Goal: Complete application form: Complete application form

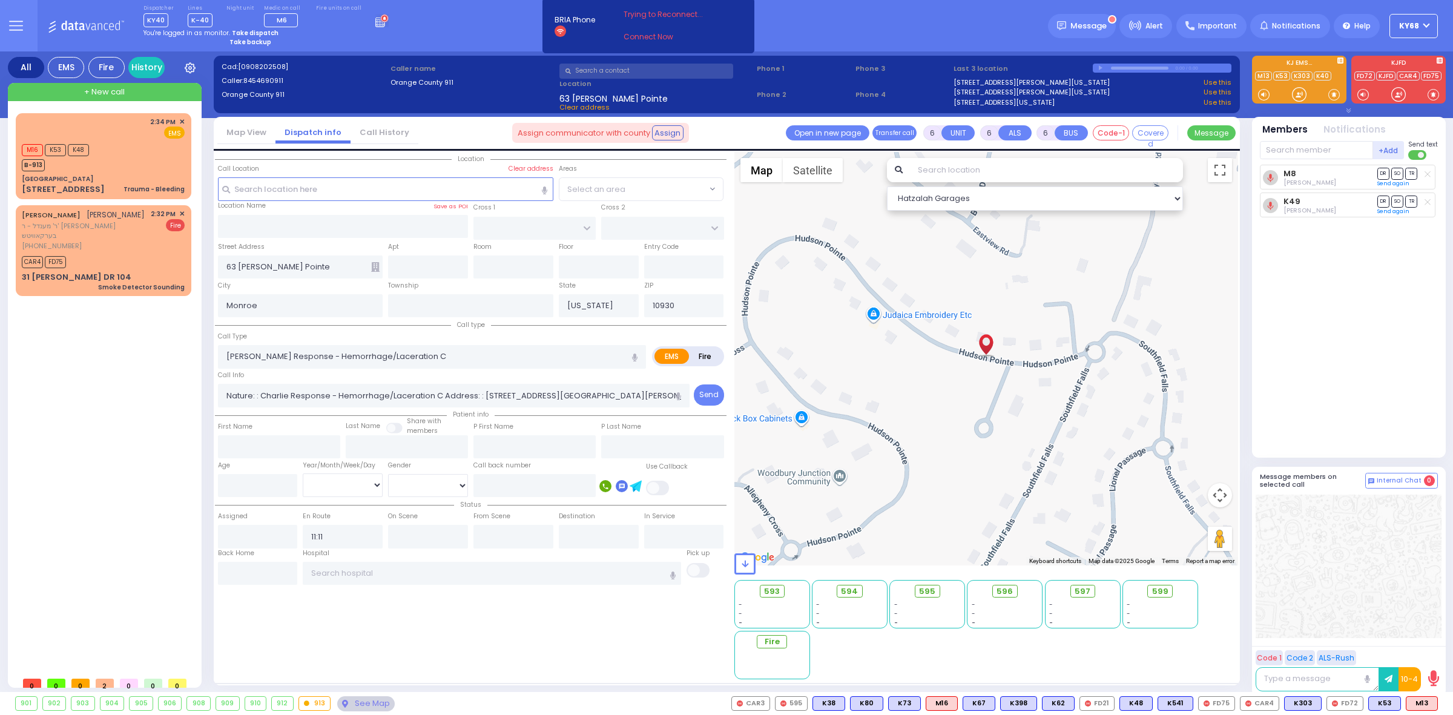
select select
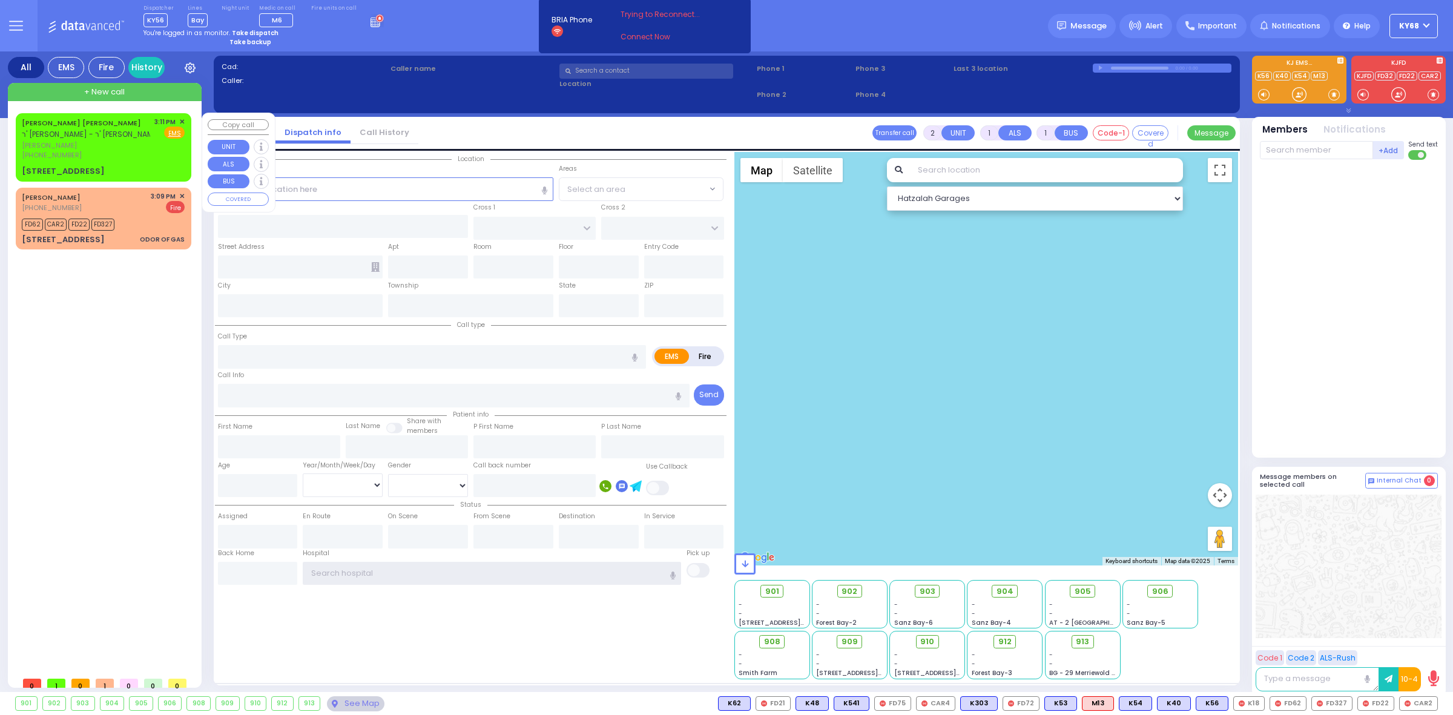
type input "ky68"
click at [16, 142] on div "[PERSON_NAME] [PERSON_NAME] ר' [PERSON_NAME] - ר' [PERSON_NAME] [PERSON_NAME] […" at bounding box center [104, 147] width 176 height 68
select select
radio input "true"
type input "YECHESKEL SHRAGA"
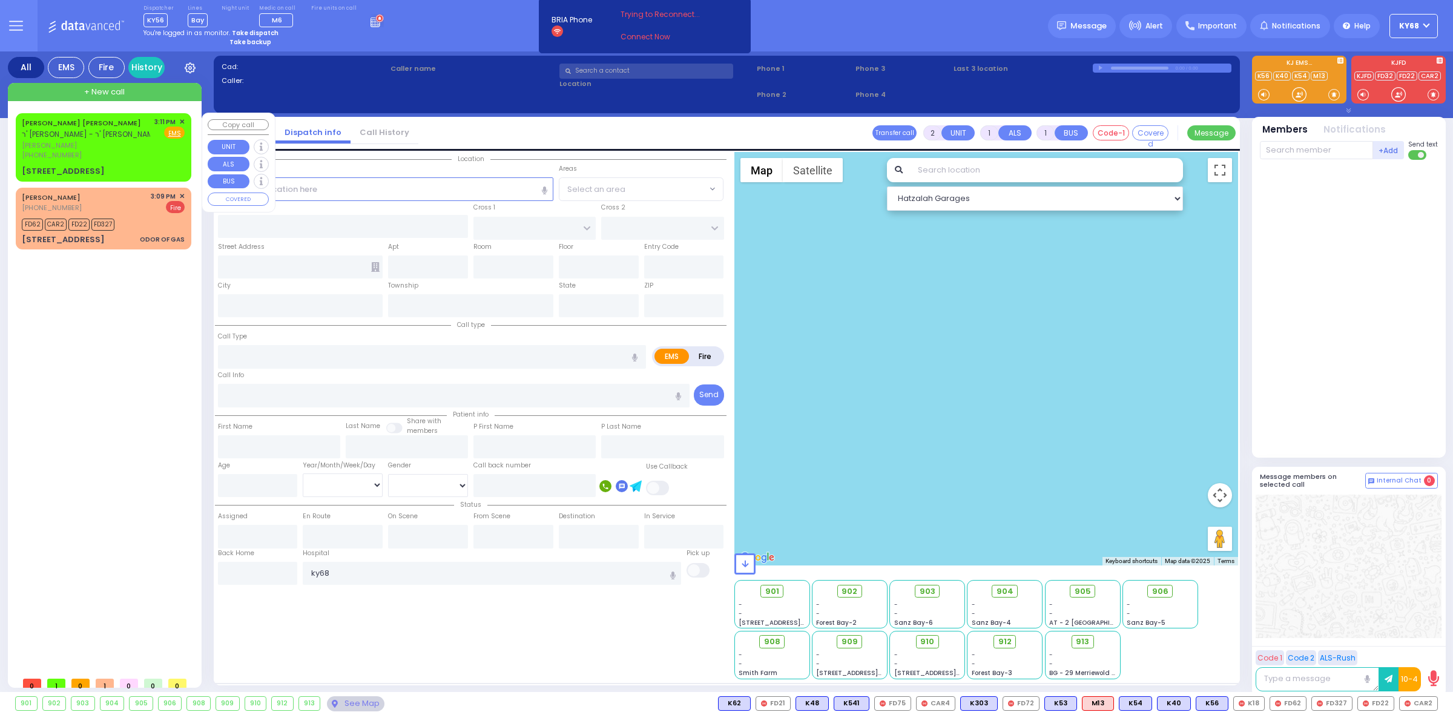
type input "[PERSON_NAME]"
type input "9"
select select "Week"
type input "15:11"
select select "Hatzalah Garages"
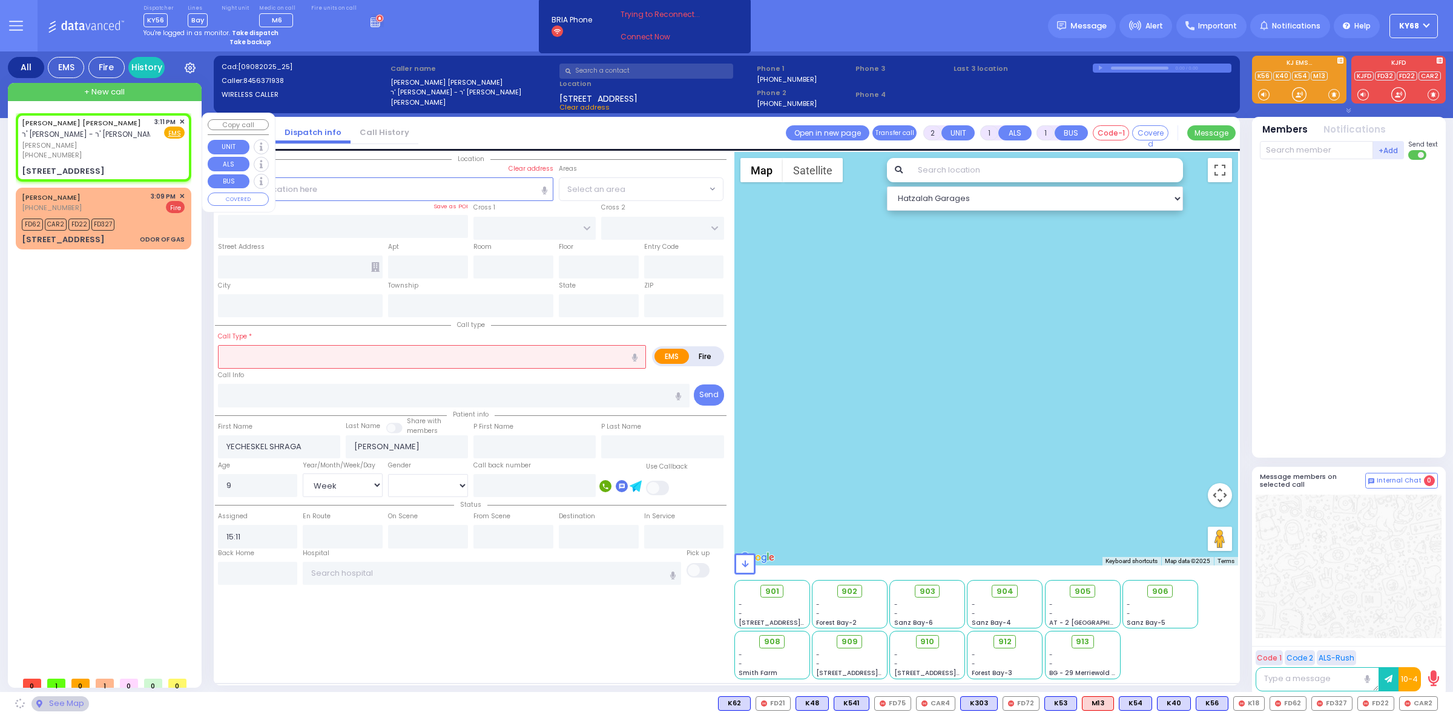
type input "ROVNA COURT"
type input "[STREET_ADDRESS]"
type input "112"
type input "[PERSON_NAME]"
type input "[US_STATE]"
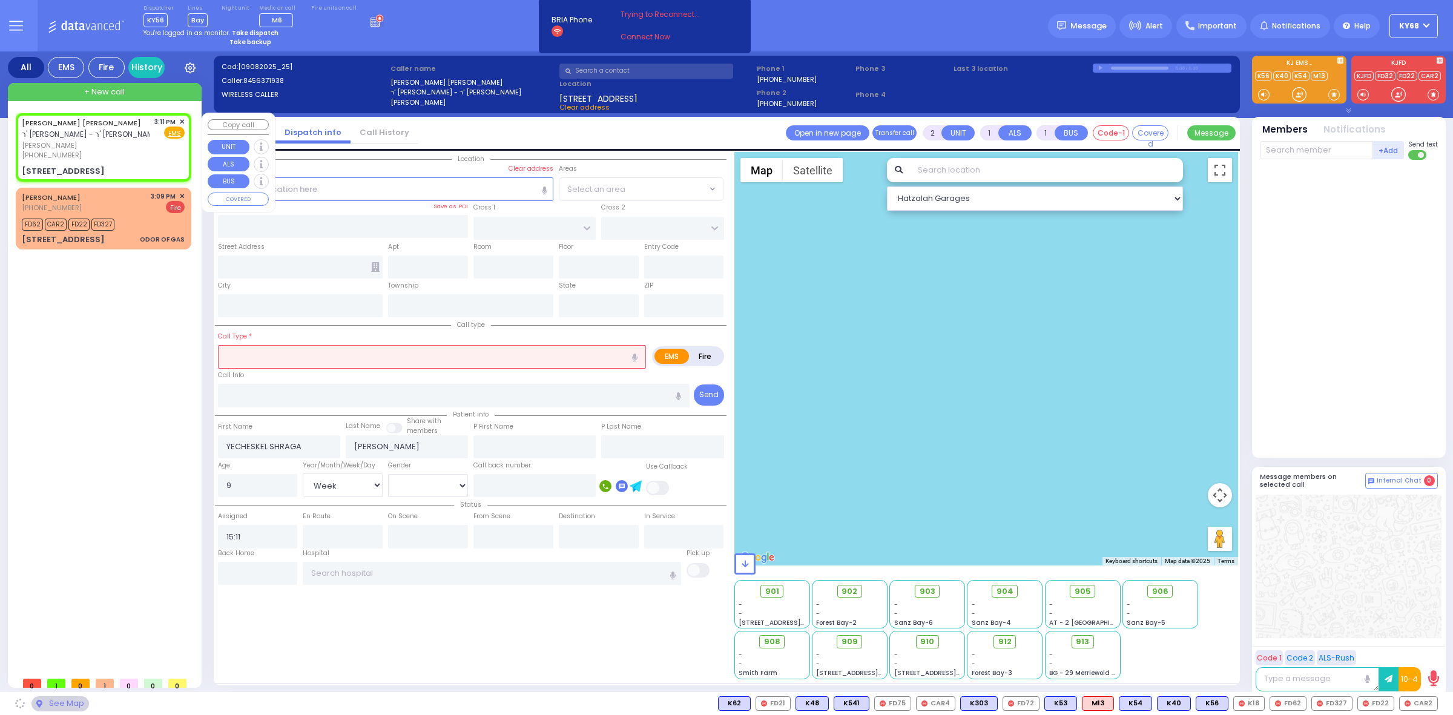
type input "10950"
select select "SECTION 5"
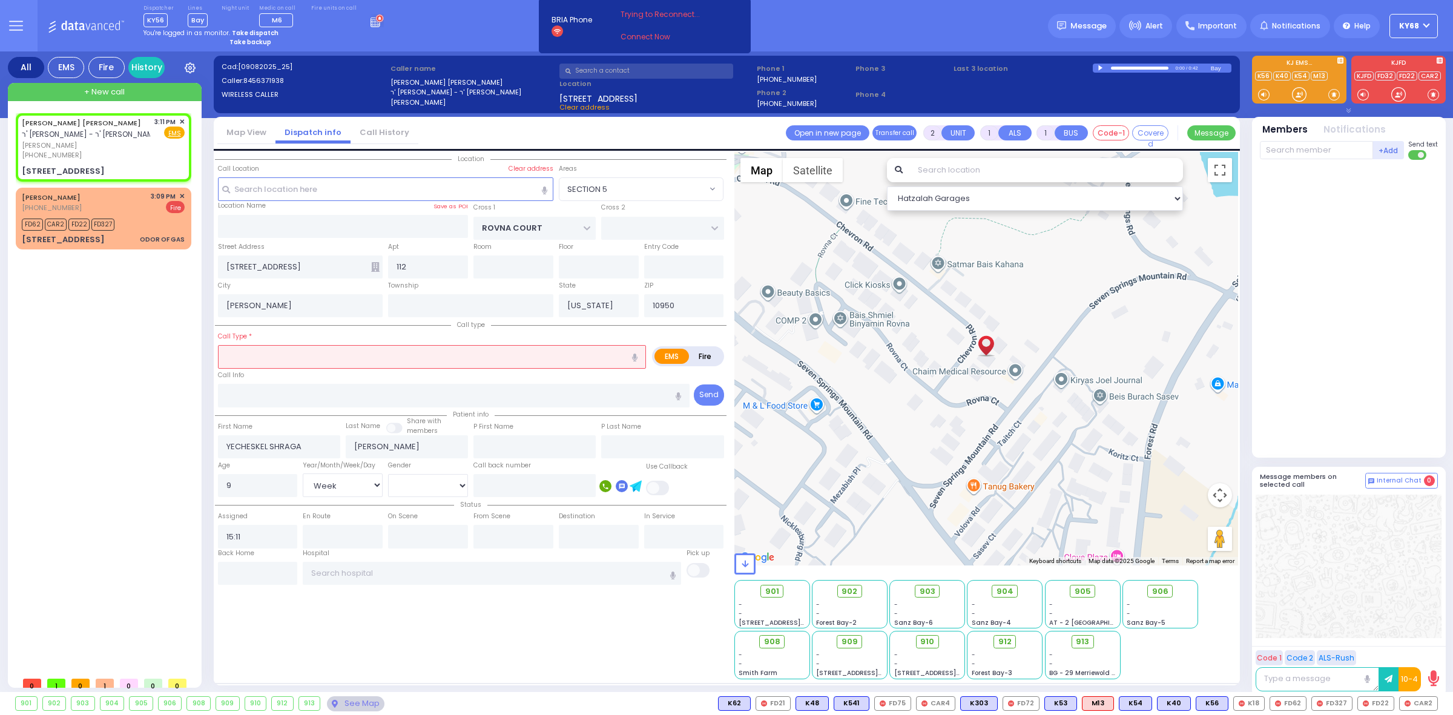
click at [1101, 67] on div at bounding box center [1101, 67] width 7 height 5
select select
radio input "true"
select select "Week"
select select "Hatzalah Garages"
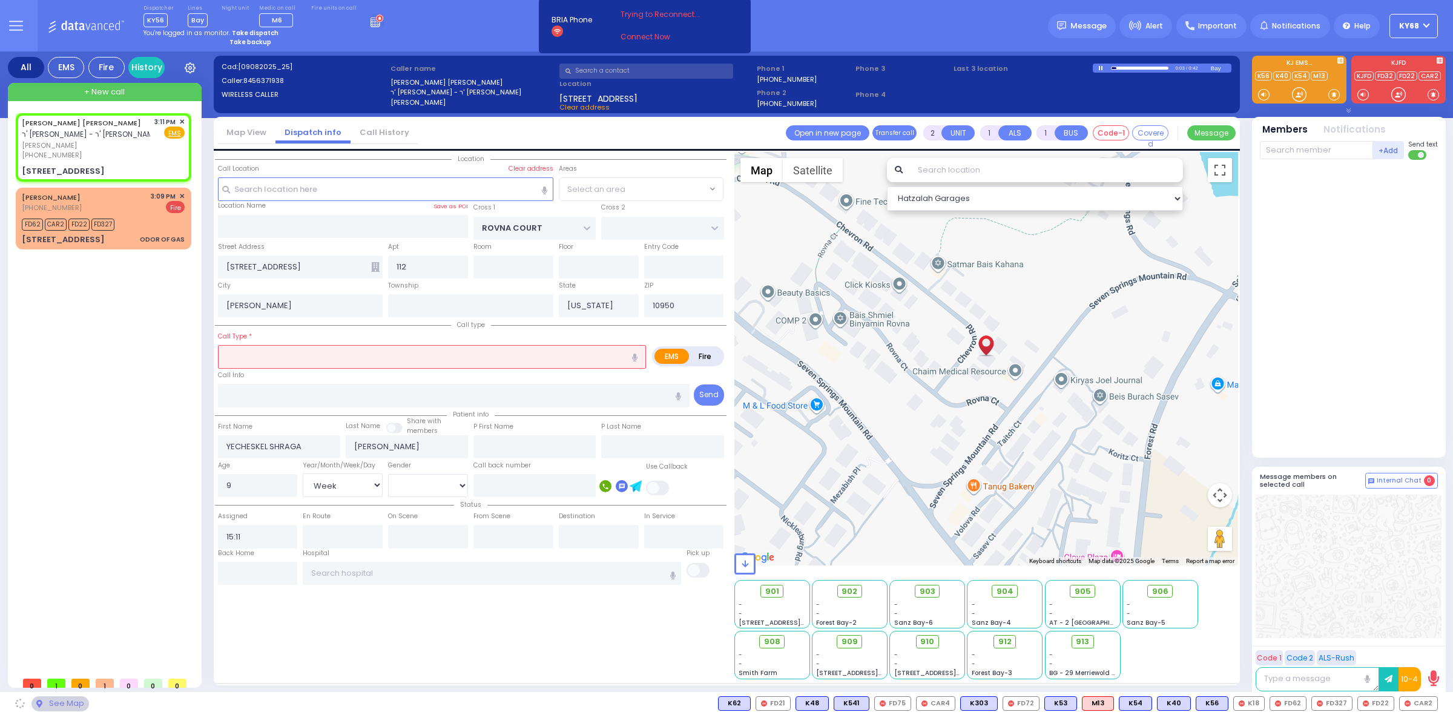
select select "SECTION 5"
select select
type input "no"
radio input "true"
select select "Week"
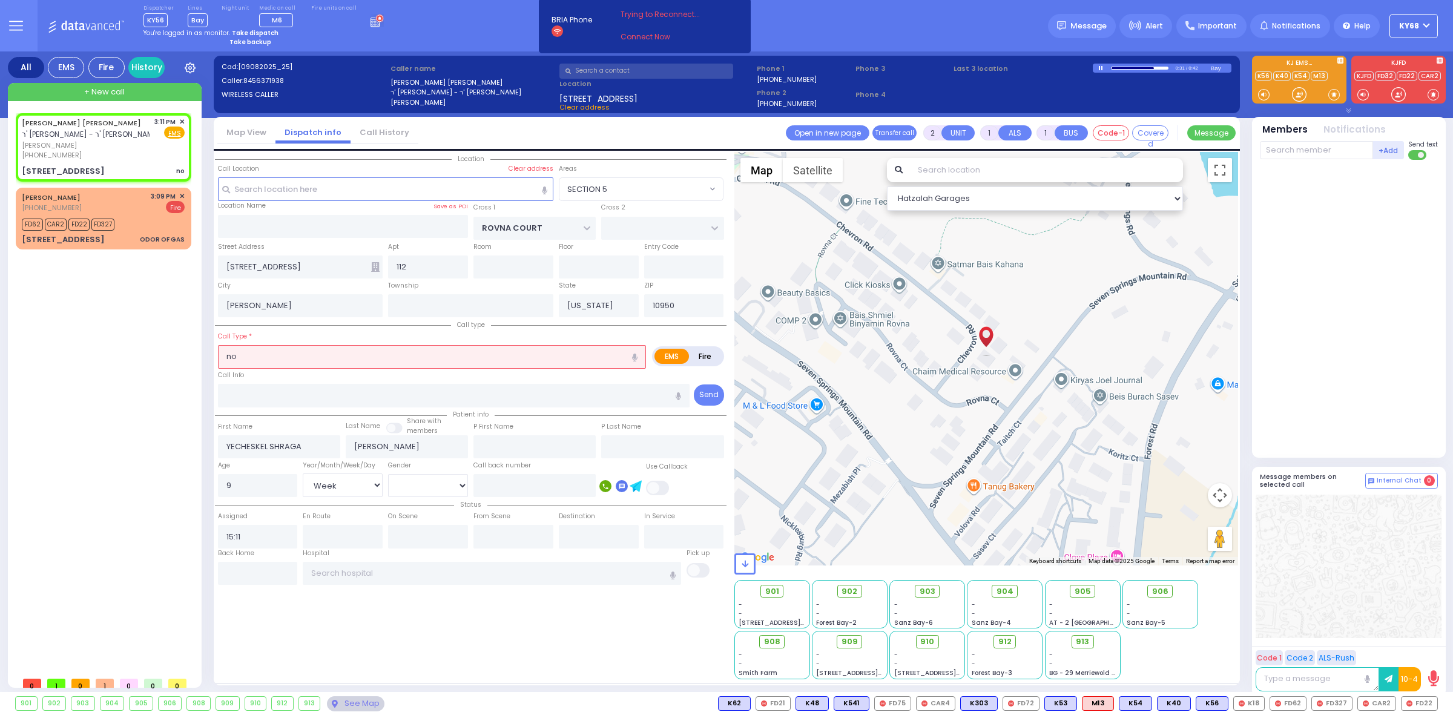
select select "Hatzalah Garages"
select select "SECTION 5"
select select
type input "not"
radio input "true"
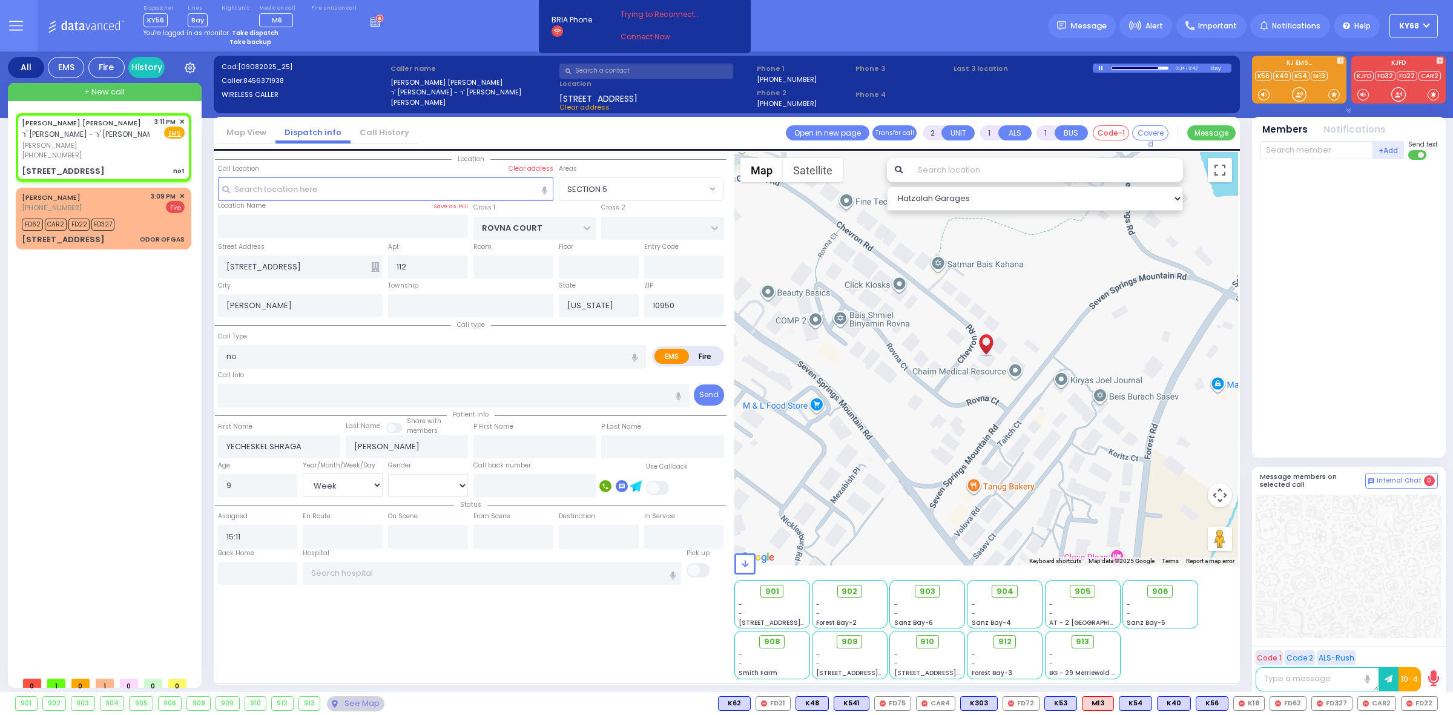
select select "Week"
select select "Hatzalah Garages"
select select "SECTION 5"
select select
radio input "true"
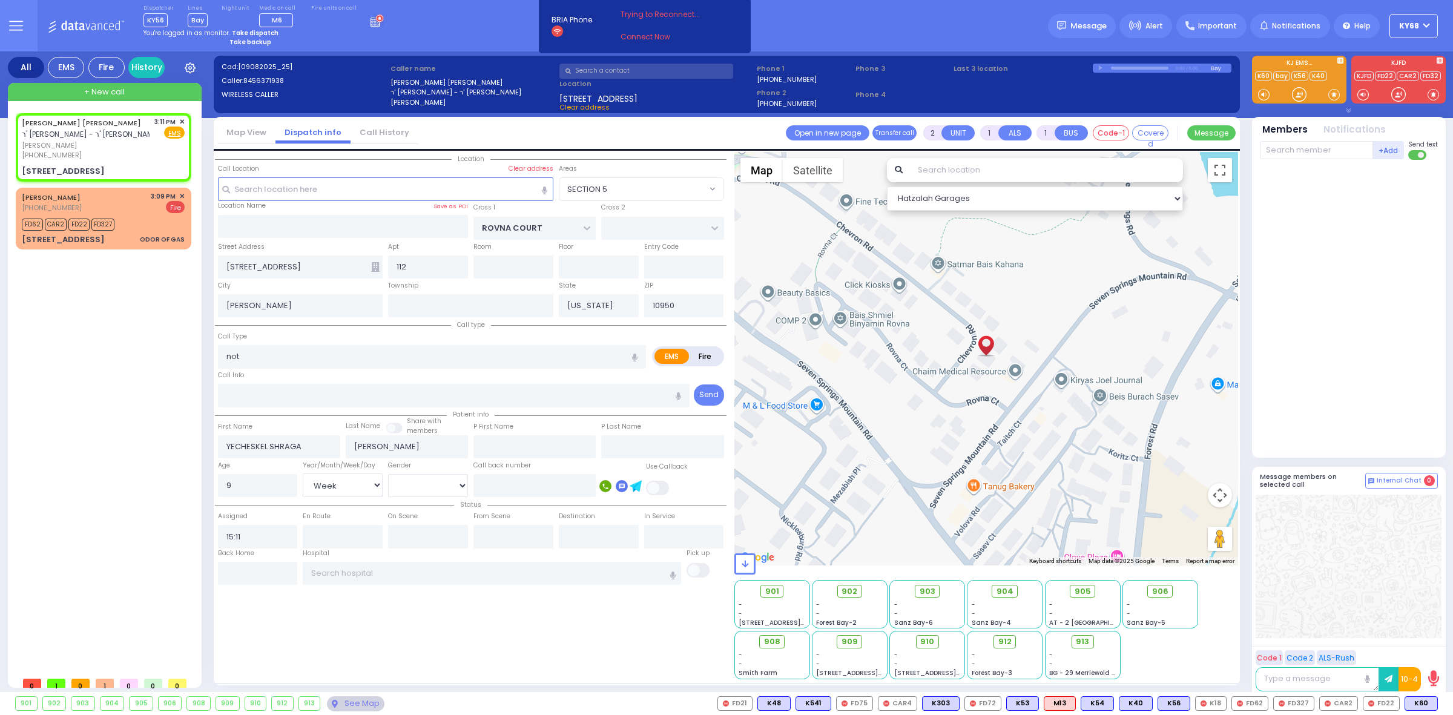
select select "Week"
select select "Hatzalah Garages"
select select "SECTION 5"
select select
radio input "true"
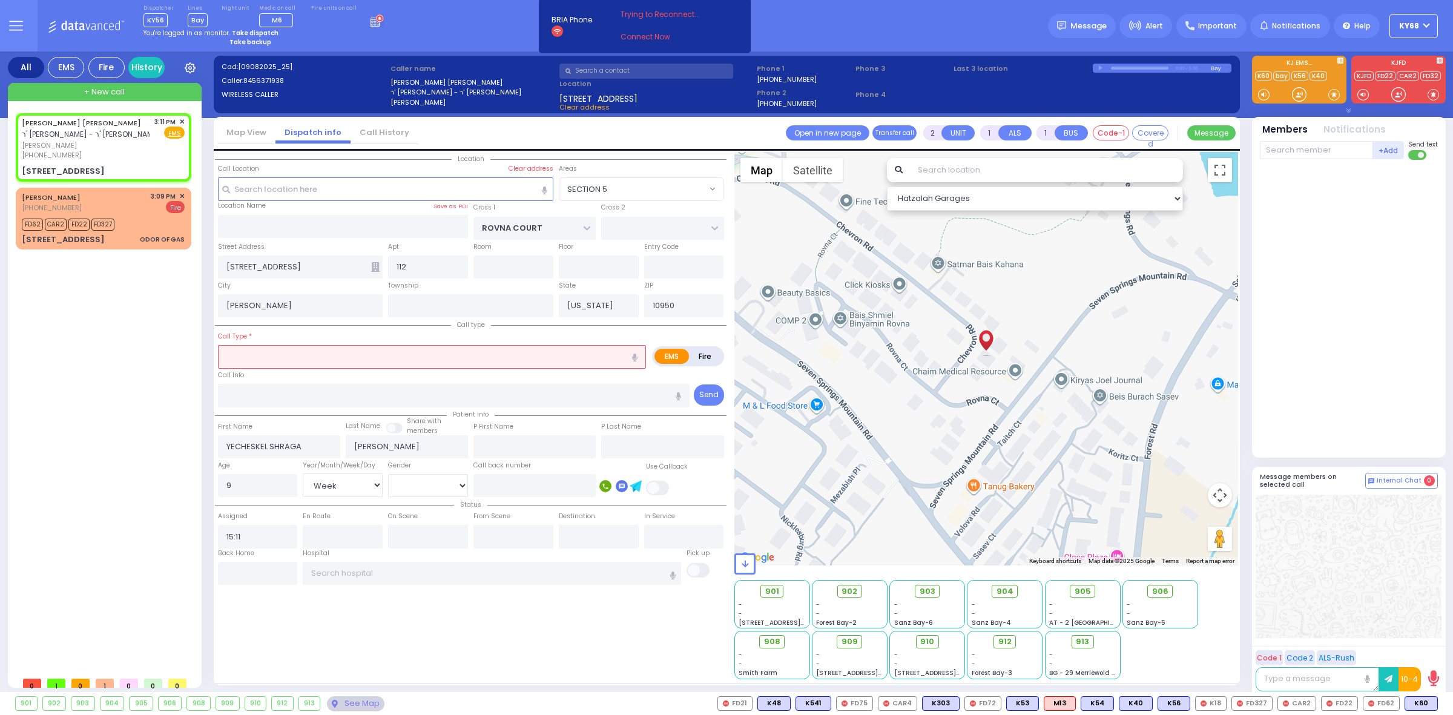
select select "Week"
select select "Hatzalah Garages"
select select "SECTION 5"
select select
radio input "true"
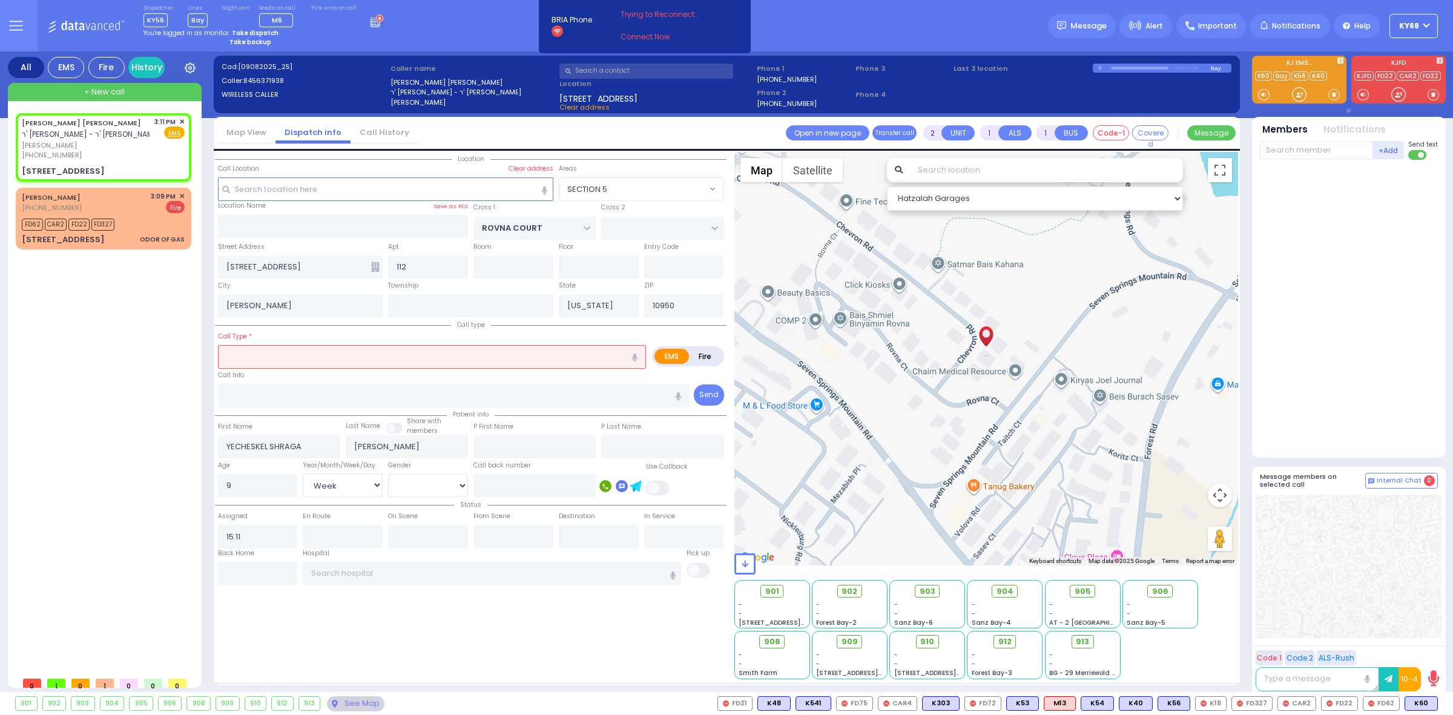
select select "Week"
select select "Hatzalah Garages"
type input "121"
select select "SECTION 5"
select select
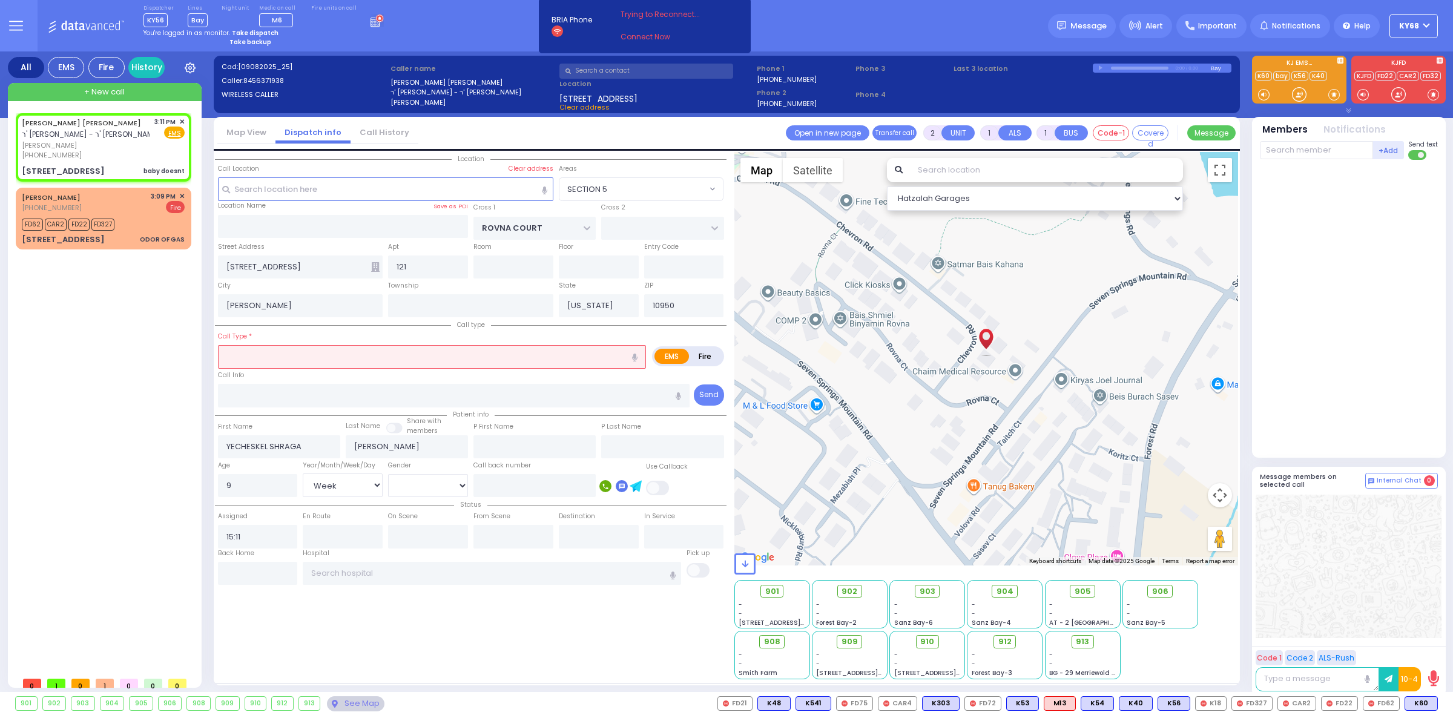
type input "baby doesnt"
radio input "true"
select select "Week"
select select "Hatzalah Garages"
select select "SECTION 5"
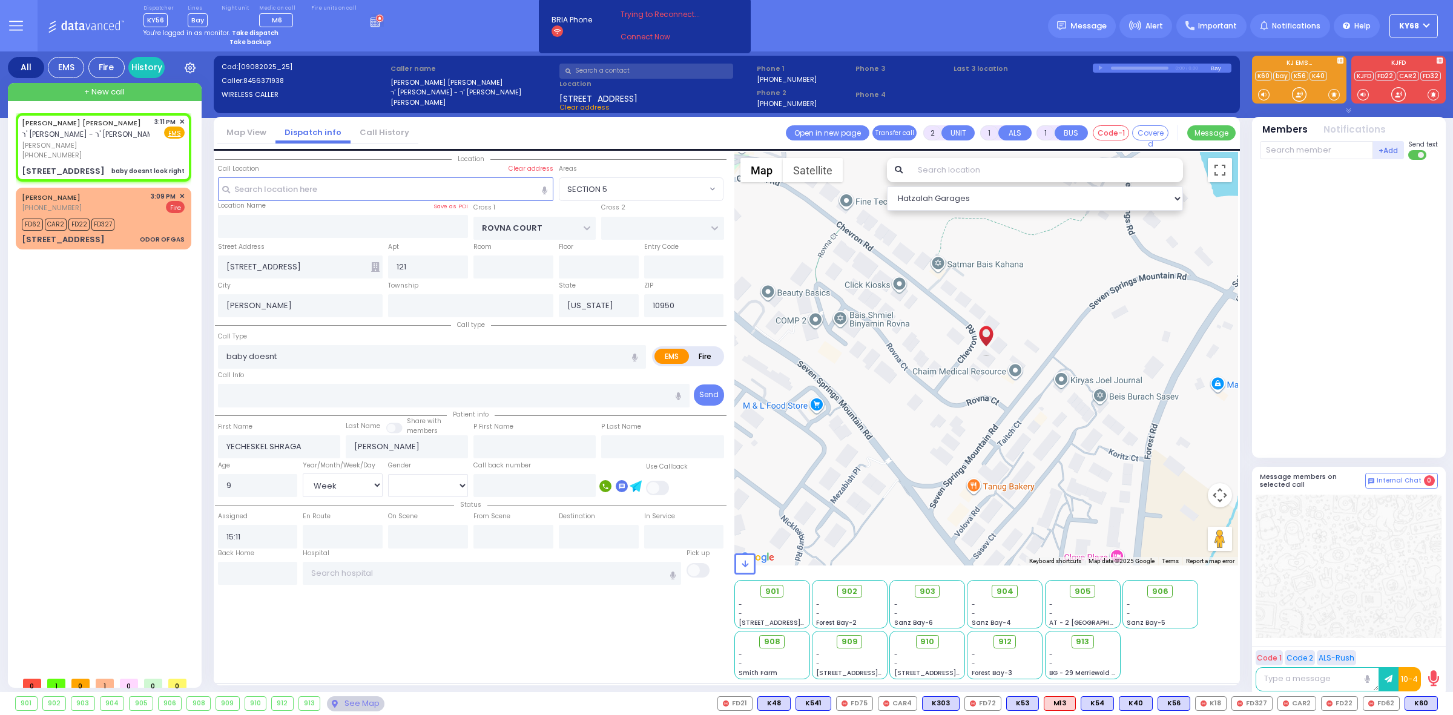
select select
type input "baby doesnt look right"
radio input "true"
select select "Week"
select select "Hatzalah Garages"
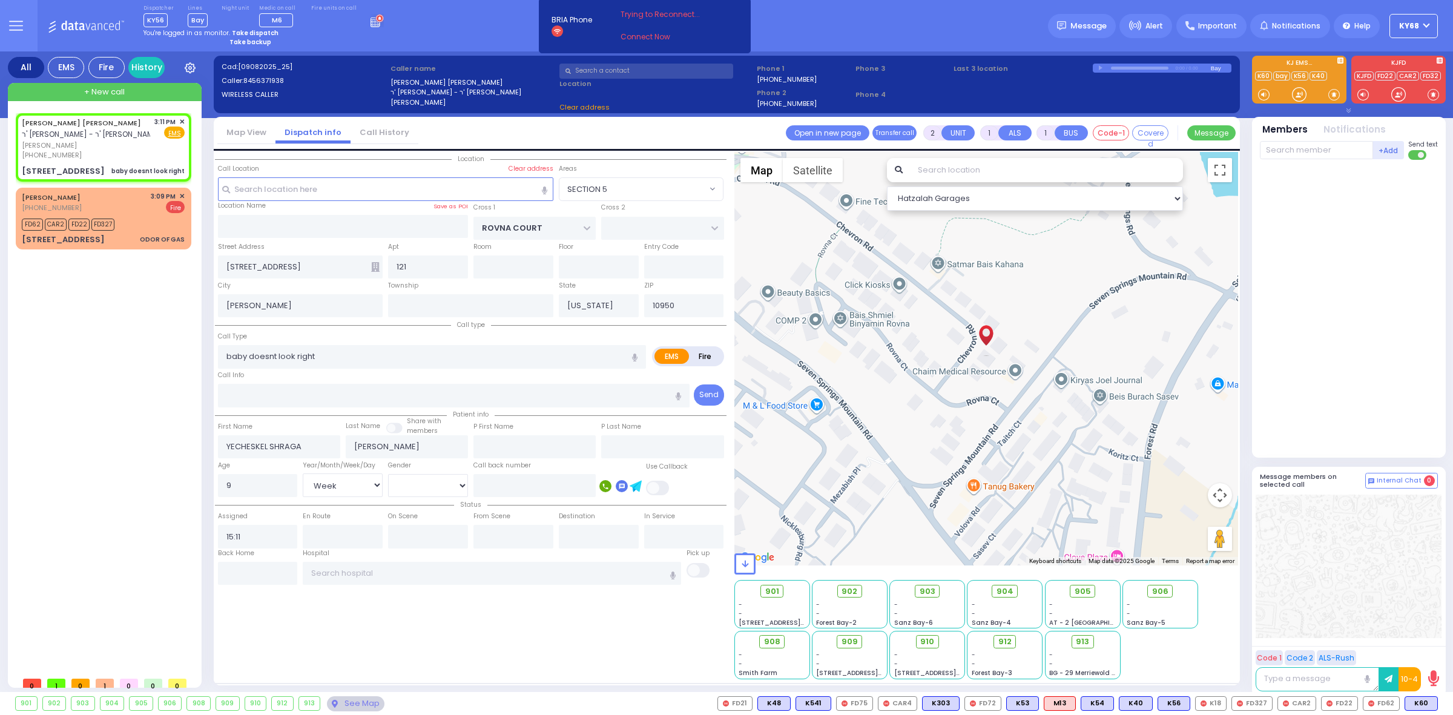
select select
radio input "true"
select select "Week"
select select "Hatzalah Garages"
select select "SECTION 5"
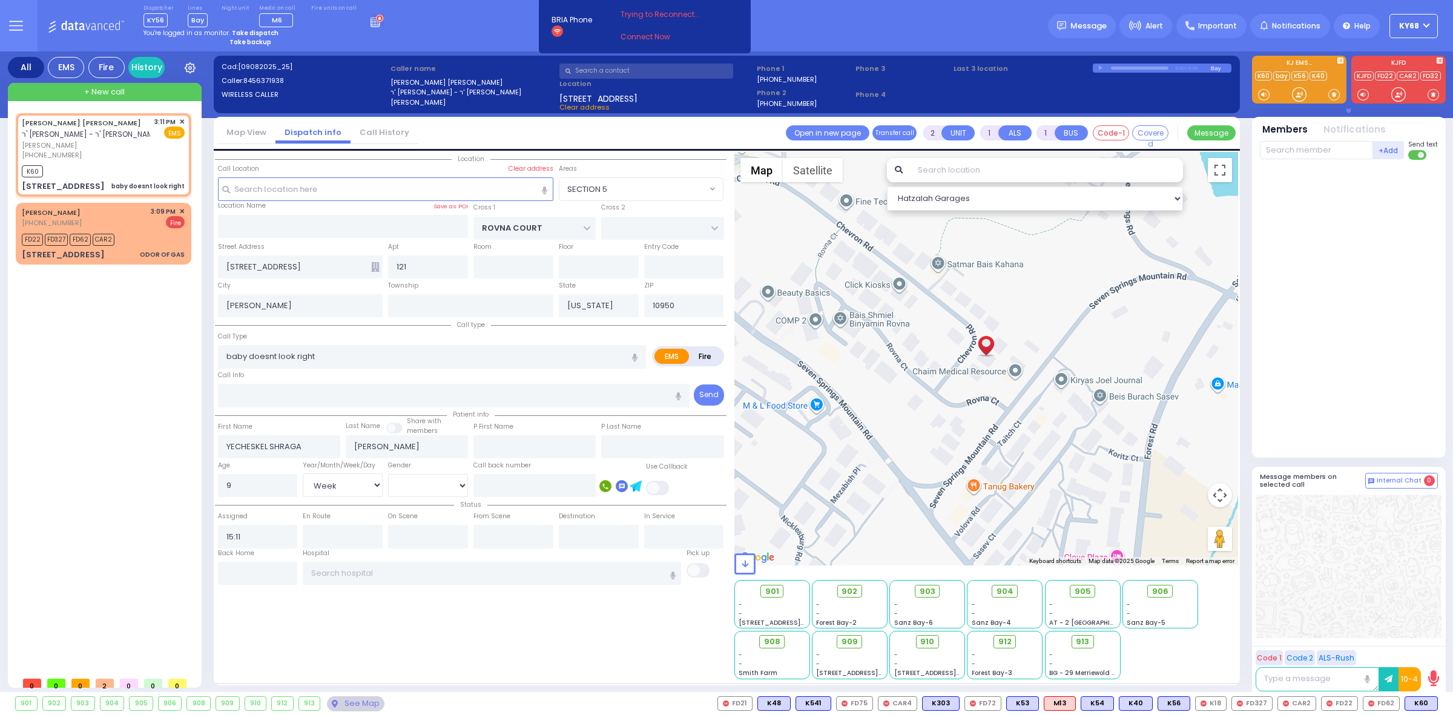
select select
radio input "true"
select select "Week"
type input "15:14"
select select "Hatzalah Garages"
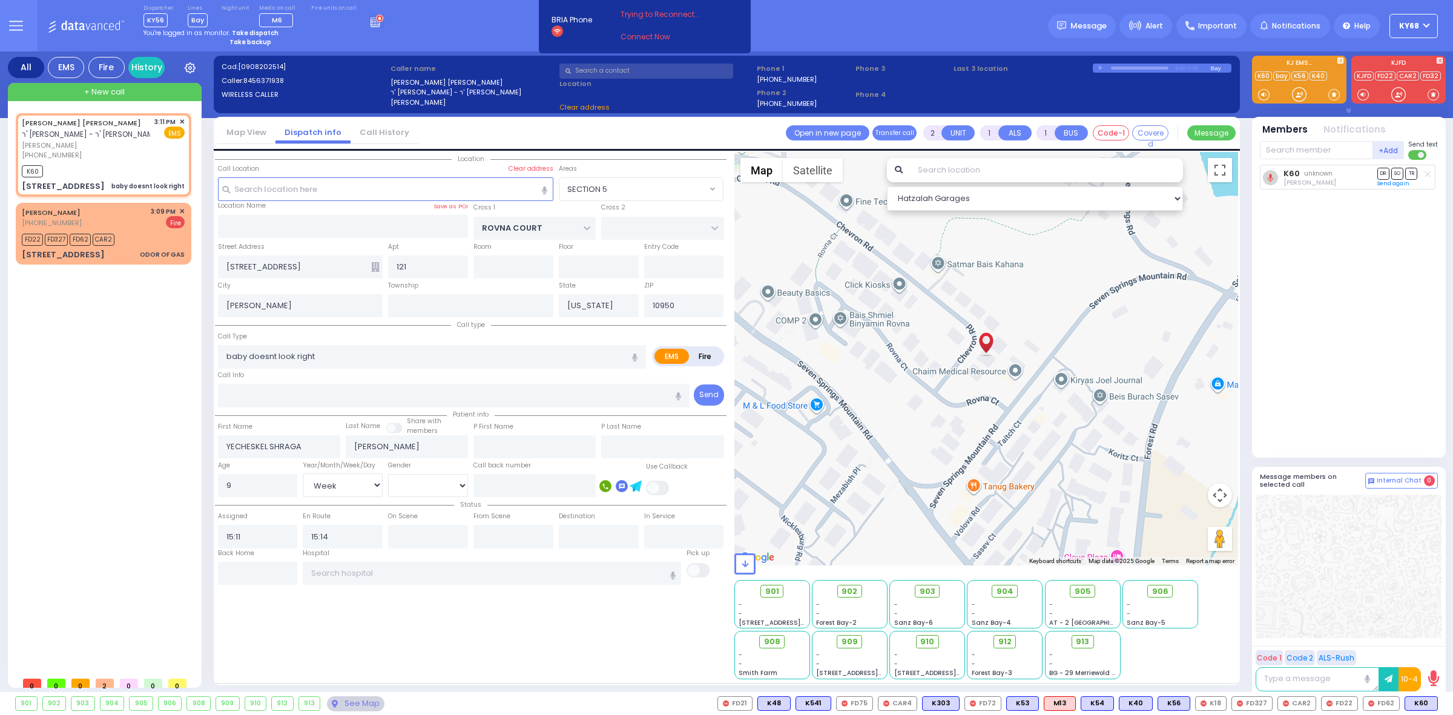
select select "SECTION 5"
select select
radio input "true"
select select "Week"
select select "Hatzalah Garages"
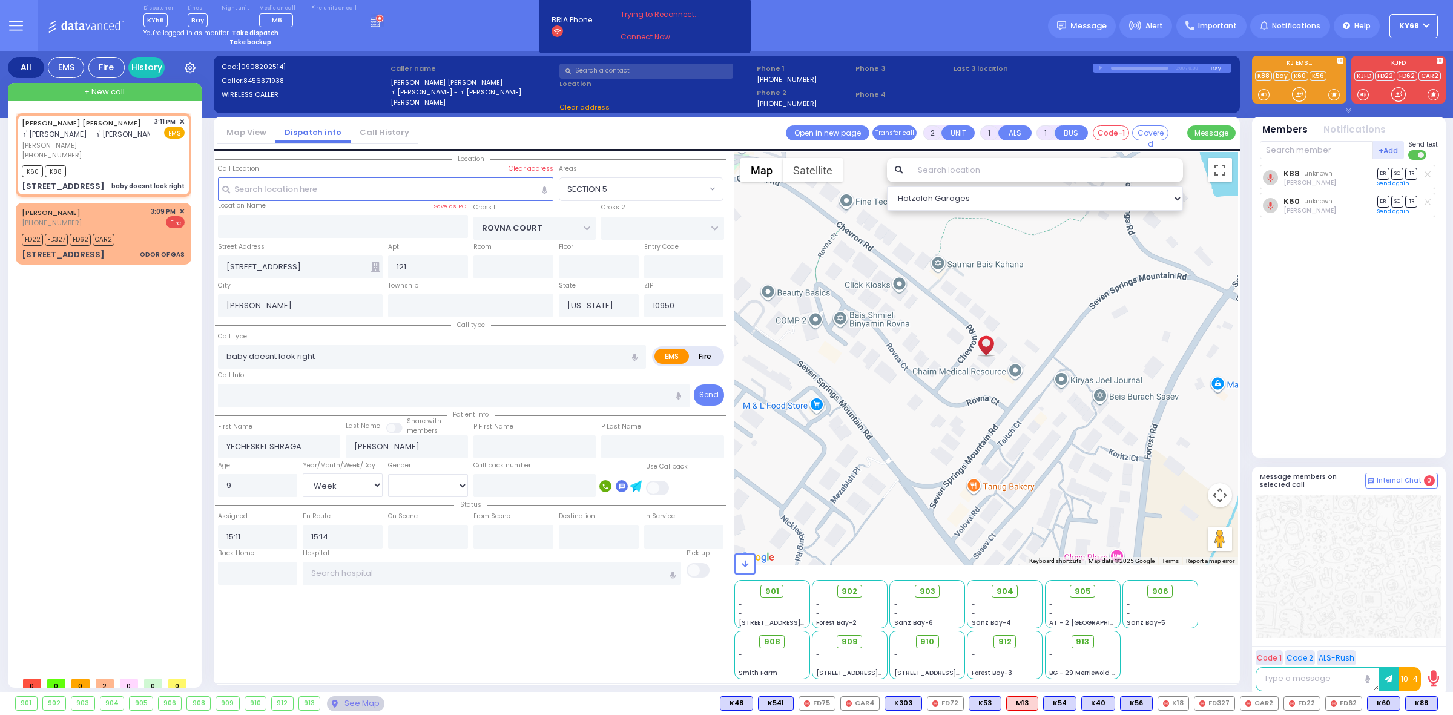
select select "SECTION 5"
select select
radio input "true"
select select "Week"
select select "Hatzalah Garages"
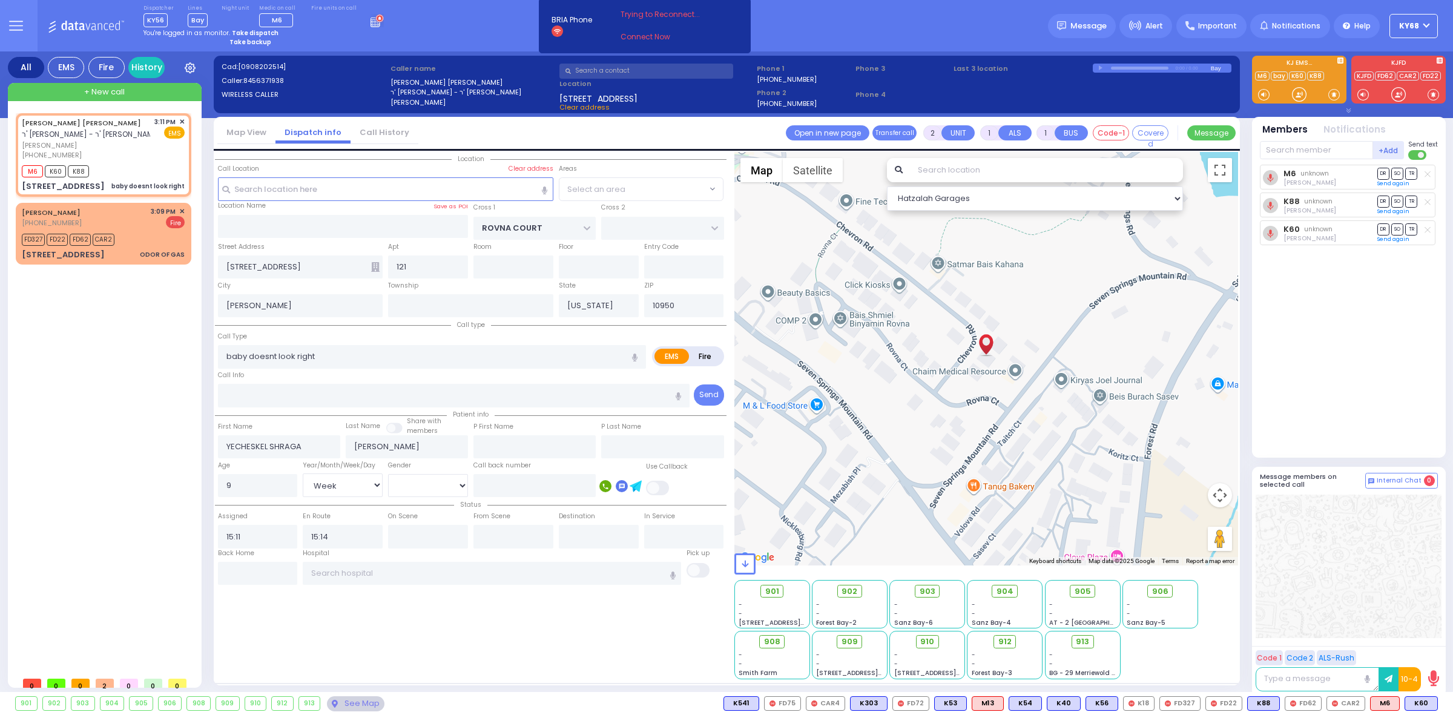
select select "SECTION 5"
